Goal: Check status: Check status

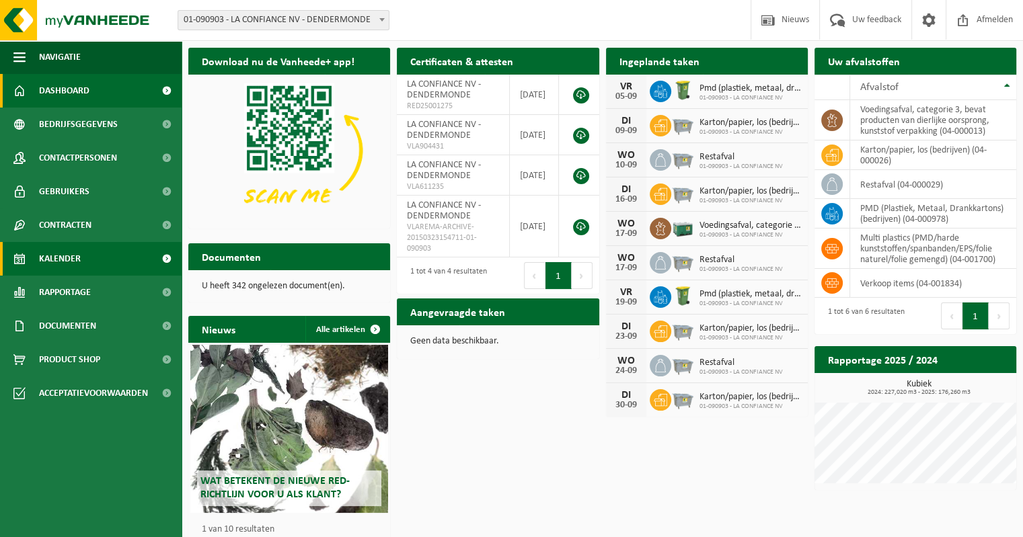
click at [75, 250] on span "Kalender" at bounding box center [60, 259] width 42 height 34
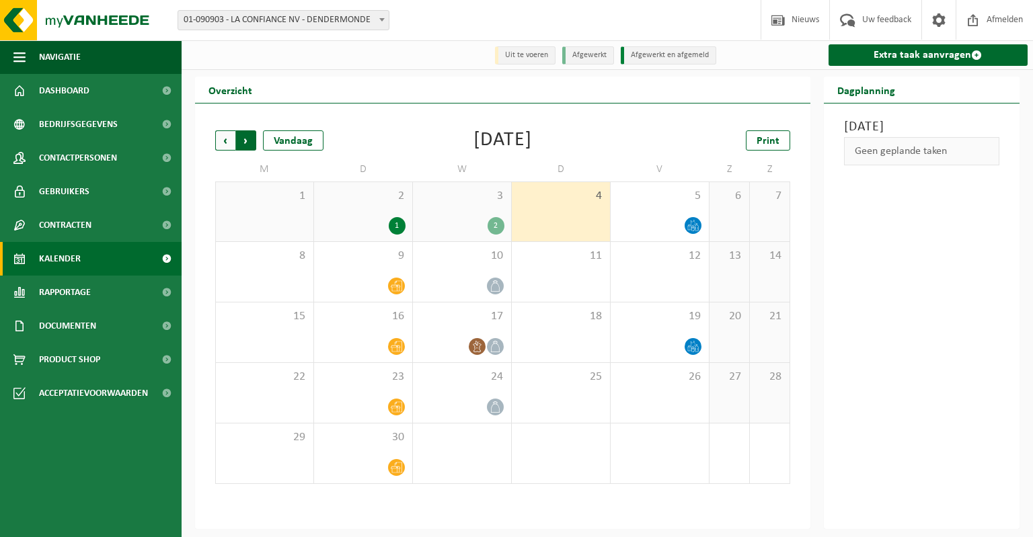
click at [224, 148] on span "Vorige" at bounding box center [225, 140] width 20 height 20
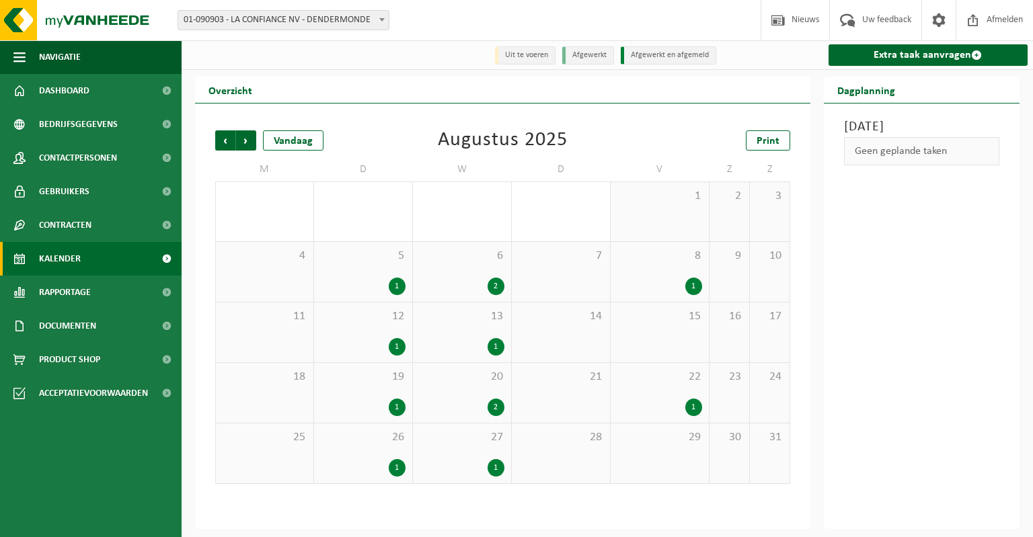
click at [485, 294] on div "2" at bounding box center [462, 286] width 85 height 17
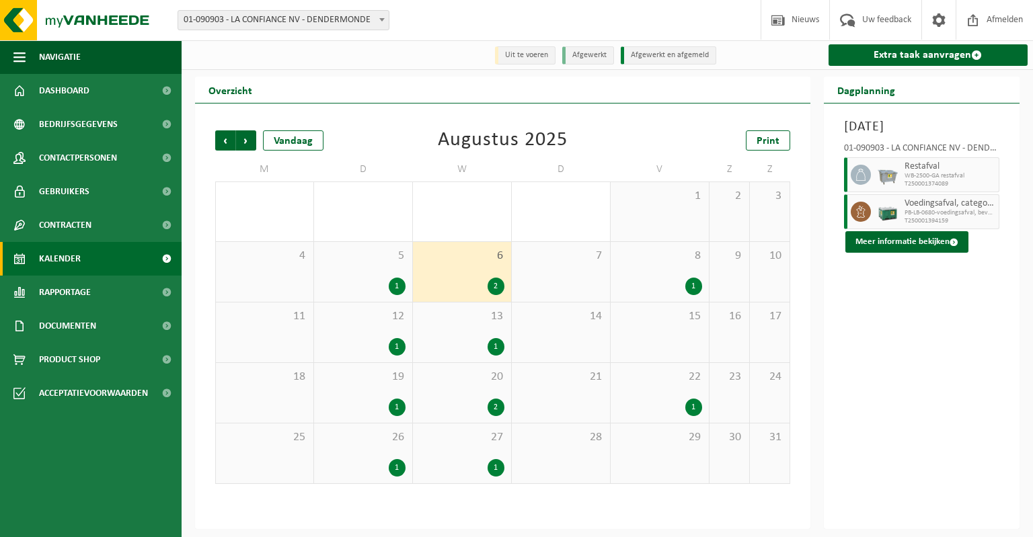
click at [476, 341] on div "1" at bounding box center [462, 346] width 85 height 17
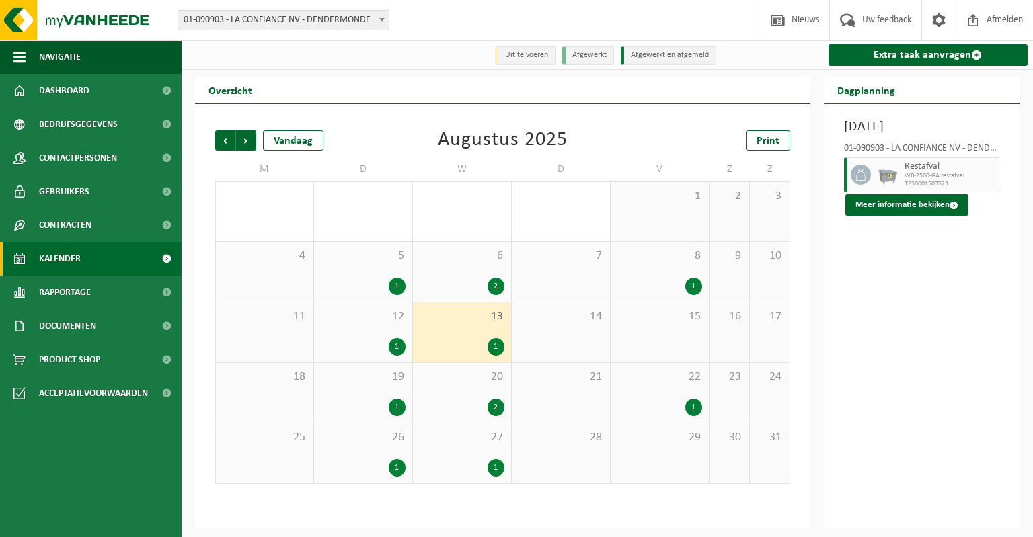
click at [462, 409] on div "2" at bounding box center [462, 407] width 85 height 17
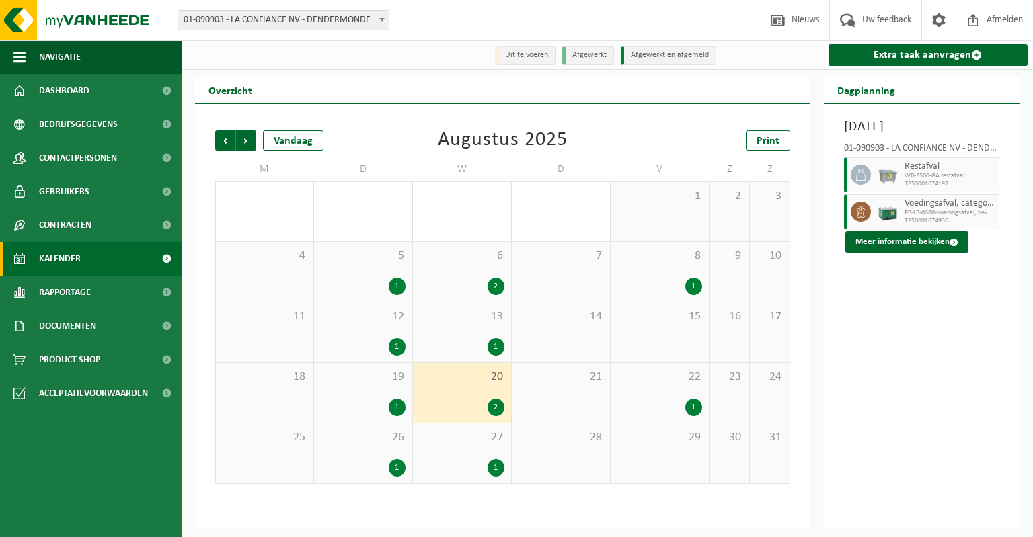
click at [453, 455] on div "27 1" at bounding box center [462, 454] width 98 height 60
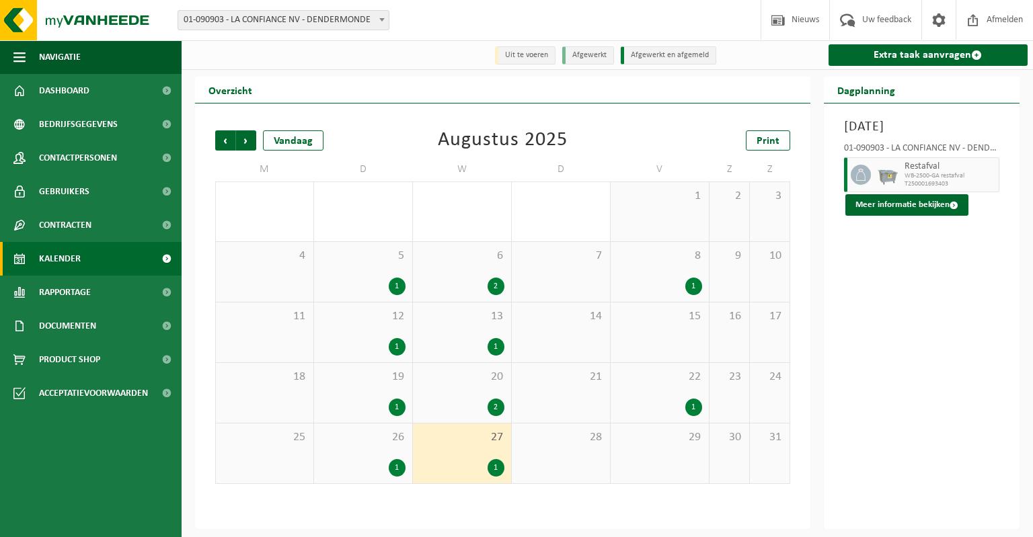
click at [398, 248] on div "5 1" at bounding box center [363, 272] width 98 height 60
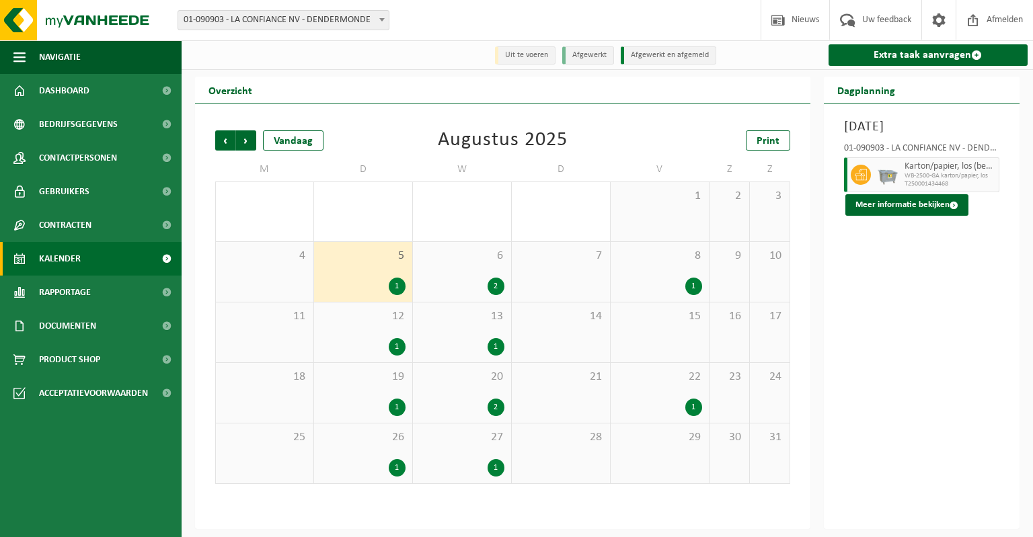
click at [368, 336] on div "12 1" at bounding box center [363, 333] width 98 height 60
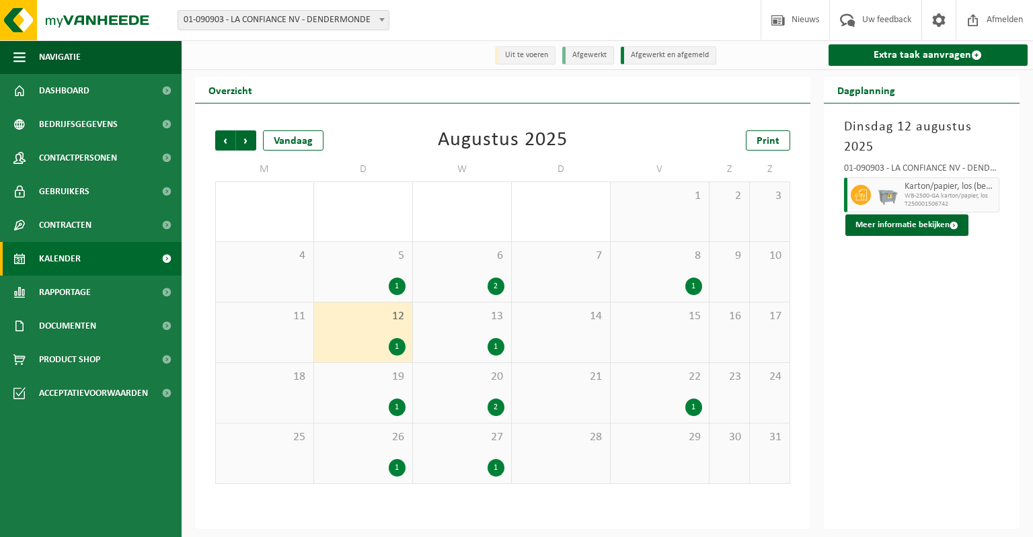
click at [361, 393] on div "19 1" at bounding box center [363, 393] width 98 height 60
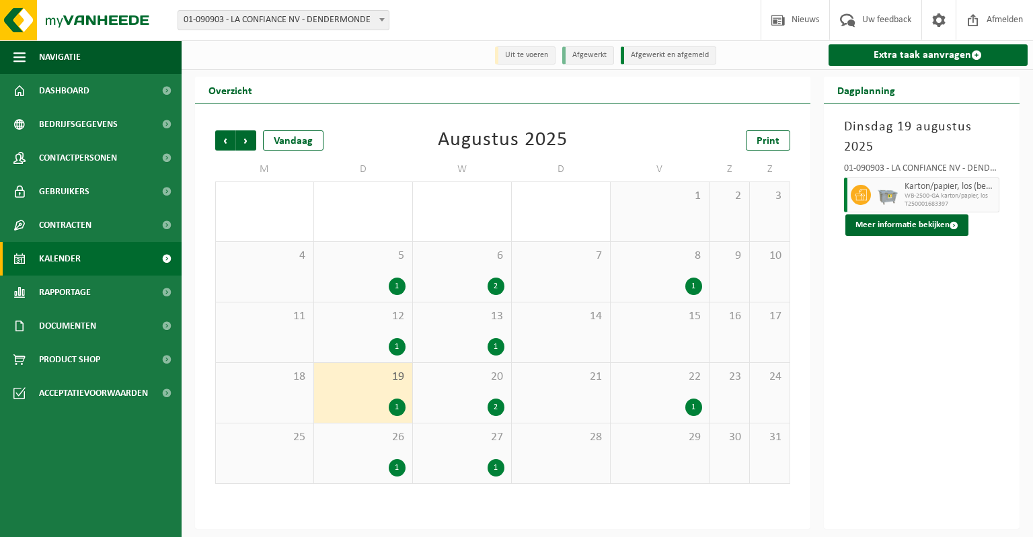
click at [366, 454] on div "26 1" at bounding box center [363, 454] width 98 height 60
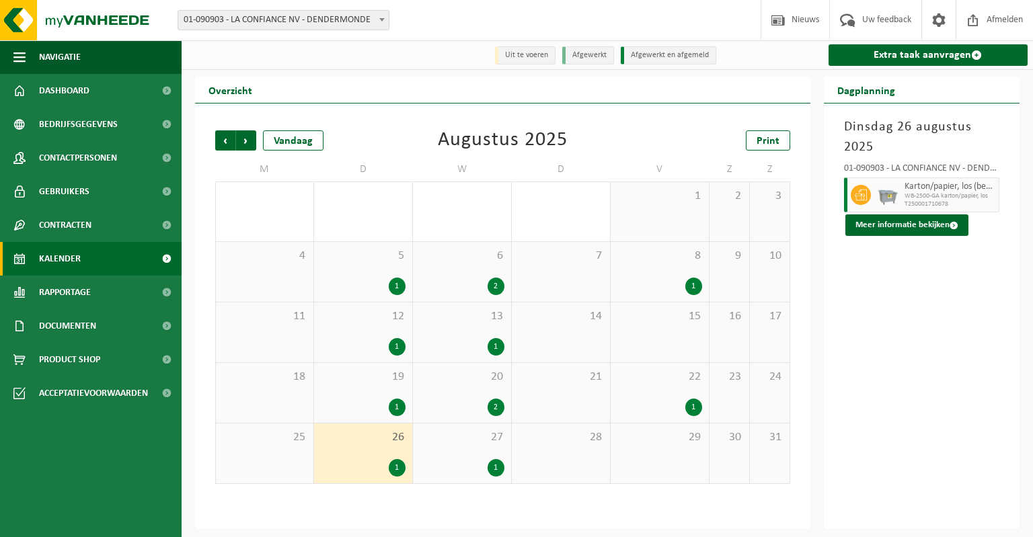
click at [468, 261] on span "6" at bounding box center [462, 256] width 85 height 15
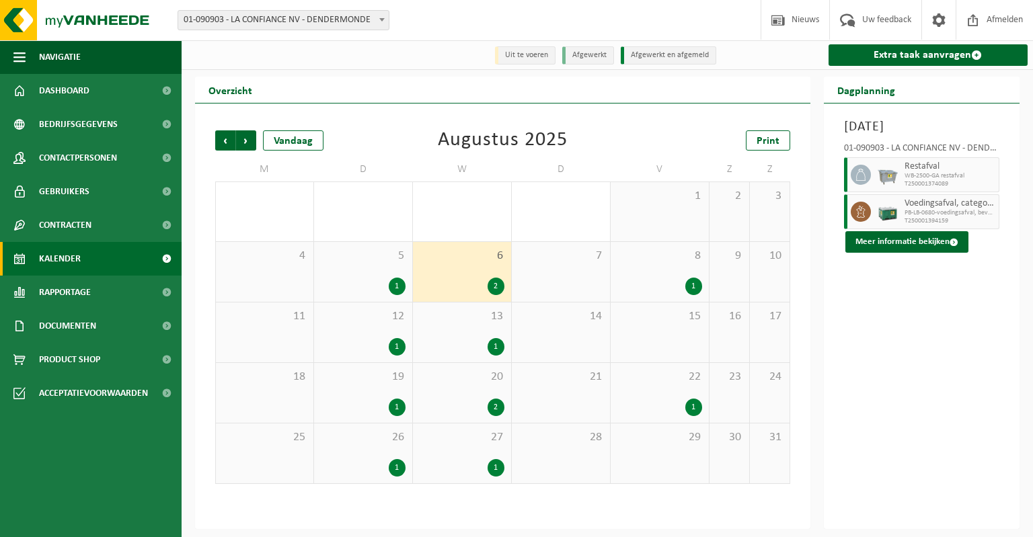
click at [439, 390] on div "20 2" at bounding box center [462, 393] width 98 height 60
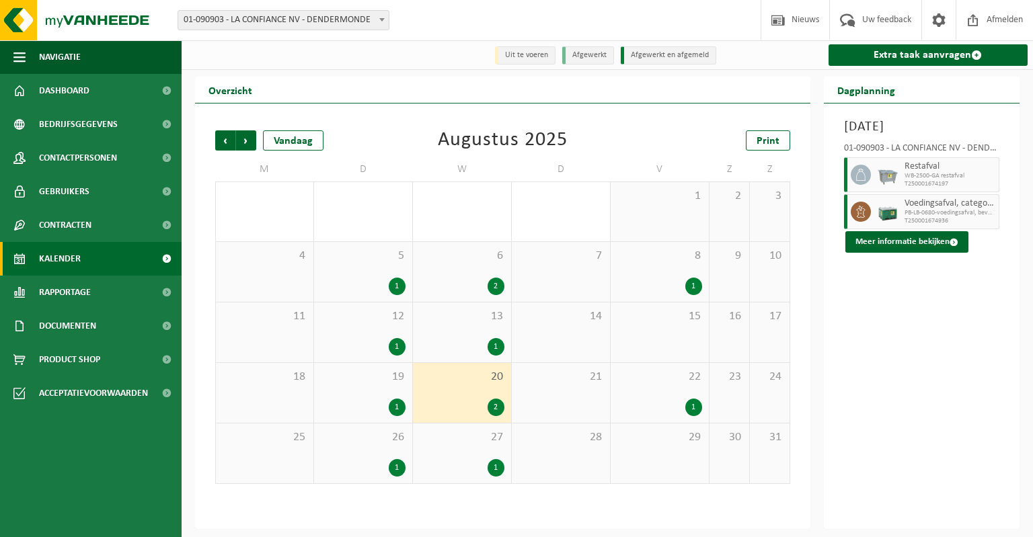
click at [654, 280] on div "1" at bounding box center [659, 286] width 85 height 17
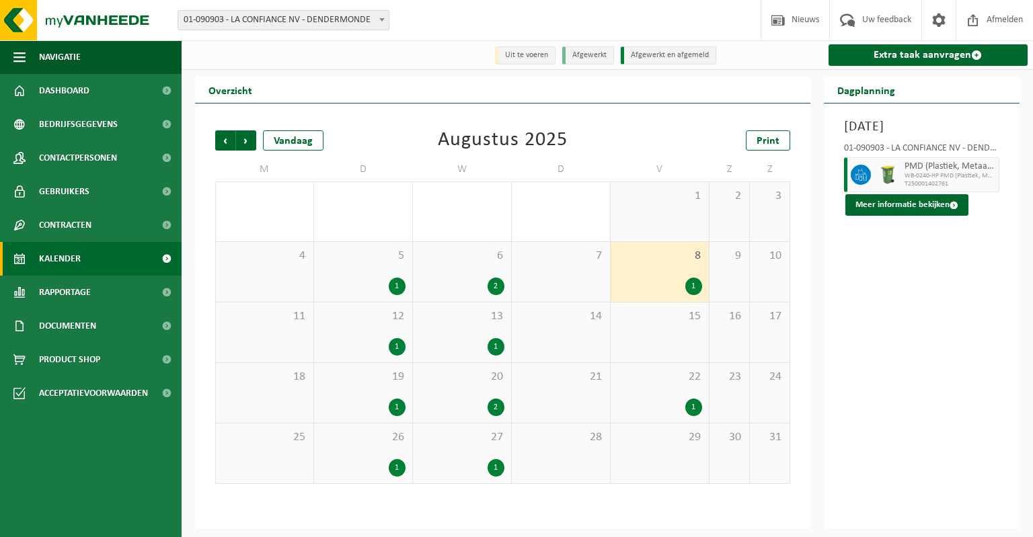
click at [644, 406] on div "1" at bounding box center [659, 407] width 85 height 17
